Goal: Communication & Community: Answer question/provide support

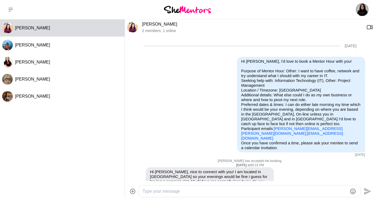
scroll to position [518, 0]
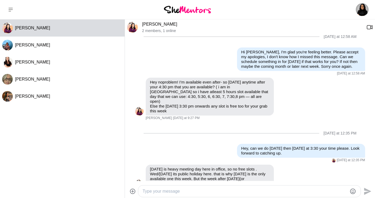
click at [162, 187] on div at bounding box center [249, 191] width 222 height 11
click at [159, 194] on textarea "Type your message" at bounding box center [245, 191] width 205 height 6
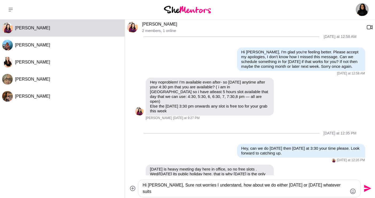
scroll to position [0, 0]
click at [315, 186] on textarea "Hi [PERSON_NAME], Sure not worries I understand, how about we do either [DATE] …" at bounding box center [245, 188] width 205 height 13
click at [357, 165] on div "Reply Pin Mark as unread Flag Mute [DATE] is heavy meeting day here in office, …" at bounding box center [250, 179] width 230 height 28
click at [194, 192] on textarea "Hi [PERSON_NAME], Sure not worries I understand, how about we do either [DATE] …" at bounding box center [245, 188] width 205 height 13
type textarea "Hi [PERSON_NAME], Sure not worries I understand, how about we do either [DATE] …"
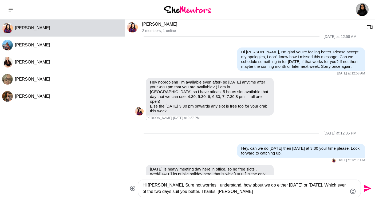
click at [367, 186] on icon "Send" at bounding box center [367, 188] width 9 height 9
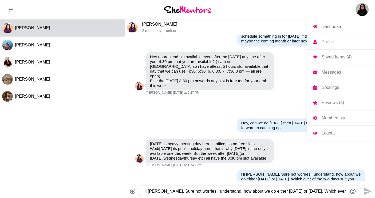
click at [362, 12] on img at bounding box center [362, 9] width 13 height 13
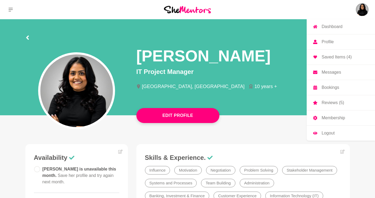
click at [324, 133] on p "Logout" at bounding box center [328, 133] width 13 height 4
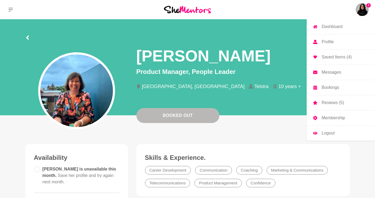
click at [362, 9] on img at bounding box center [362, 9] width 13 height 13
